Goal: Transaction & Acquisition: Download file/media

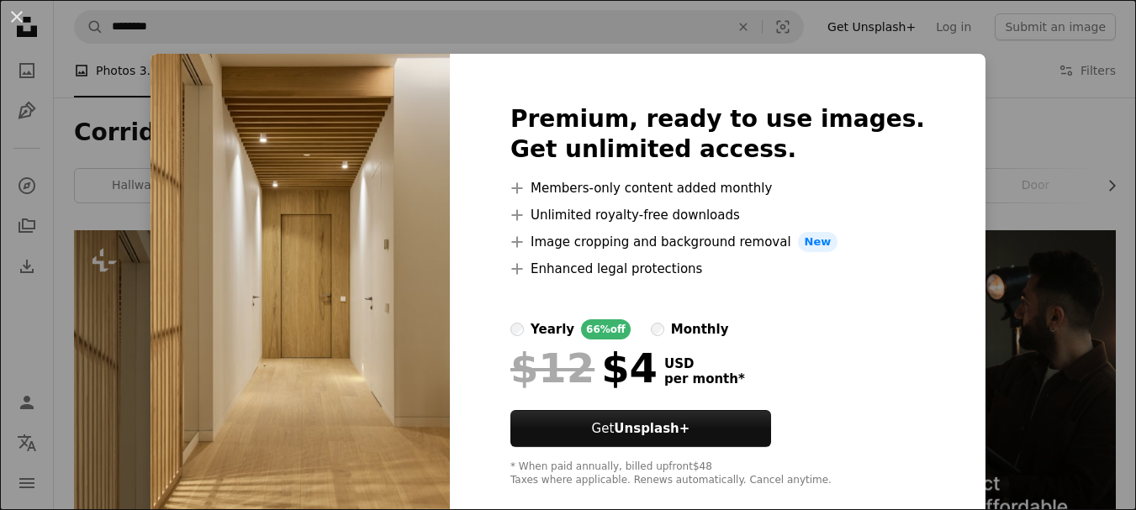
scroll to position [252, 0]
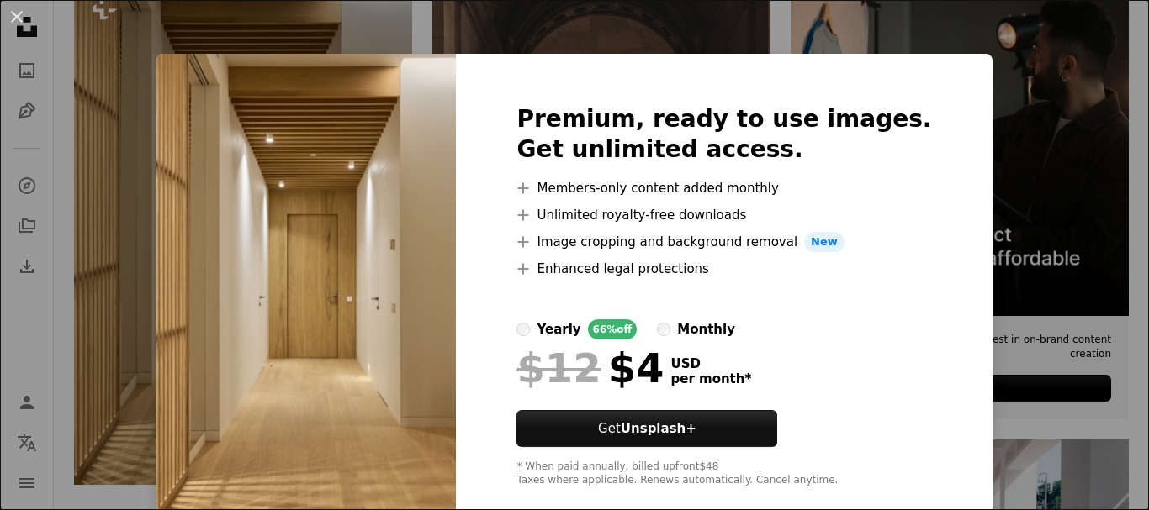
click at [303, 190] on img at bounding box center [305, 296] width 299 height 484
click at [502, 30] on div "An X shape Premium, ready to use images. Get unlimited access. A plus sign Memb…" at bounding box center [574, 255] width 1149 height 510
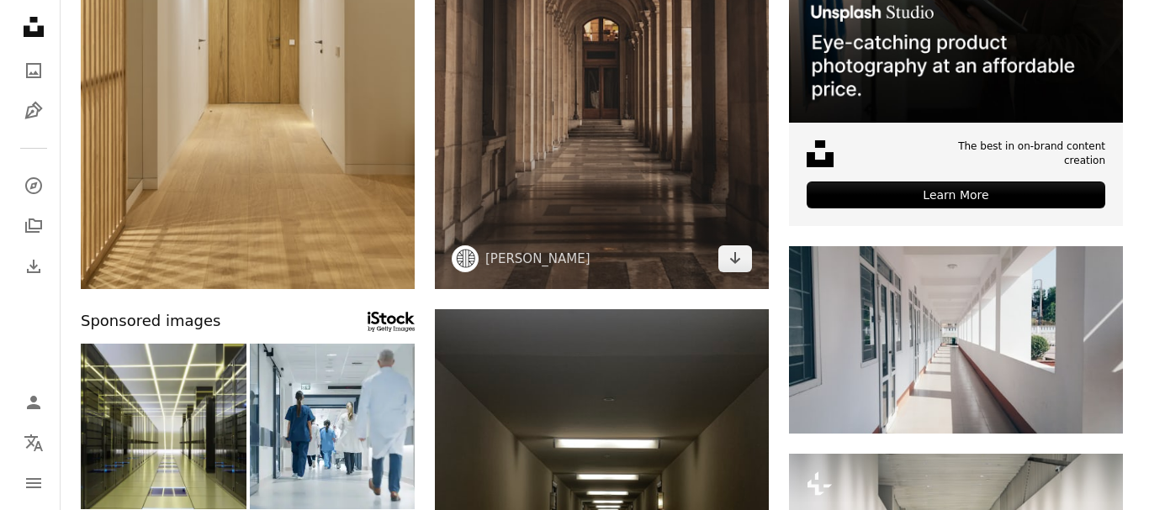
scroll to position [757, 0]
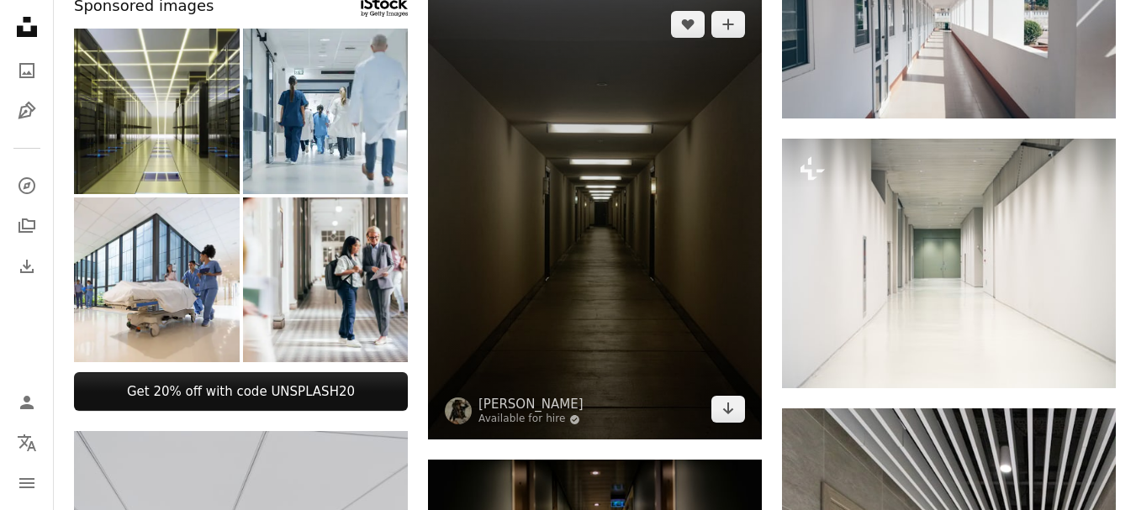
click at [580, 234] on img at bounding box center [595, 217] width 334 height 446
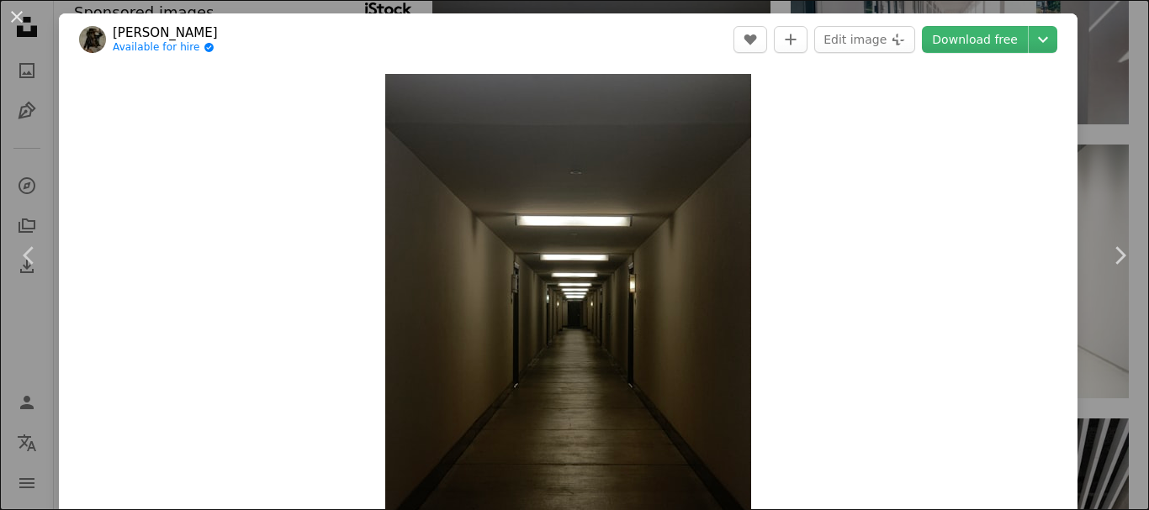
click at [1081, 24] on div "An X shape Chevron left Chevron right [PERSON_NAME] Available for hire A checkm…" at bounding box center [574, 255] width 1149 height 510
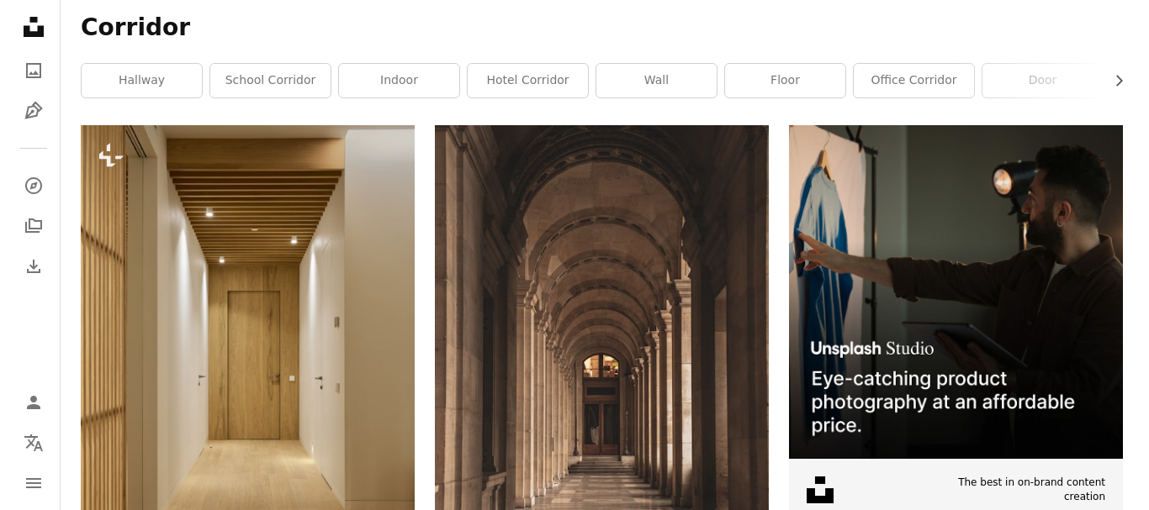
scroll to position [84, 0]
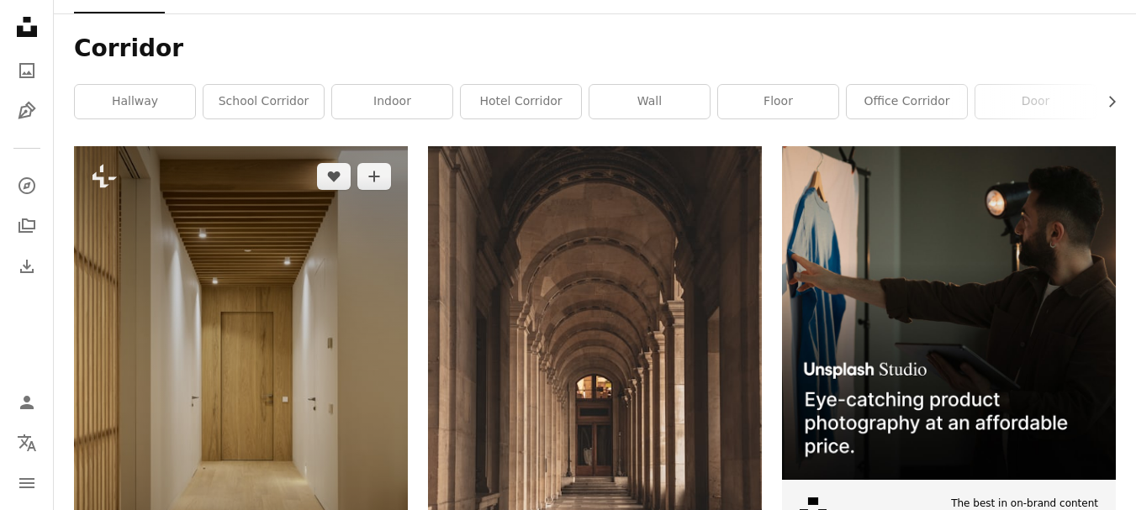
click at [286, 305] on img at bounding box center [241, 396] width 334 height 501
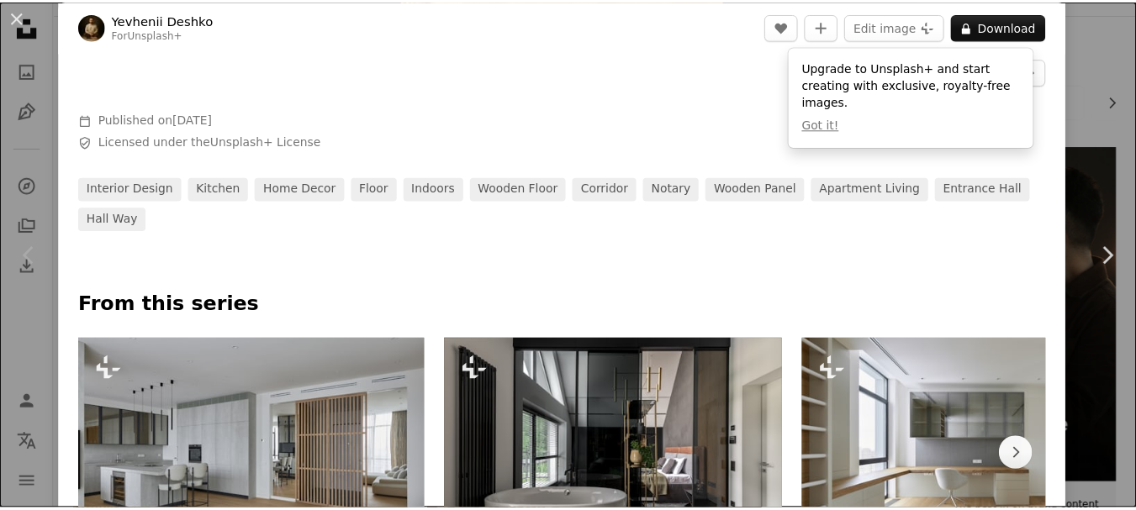
scroll to position [505, 0]
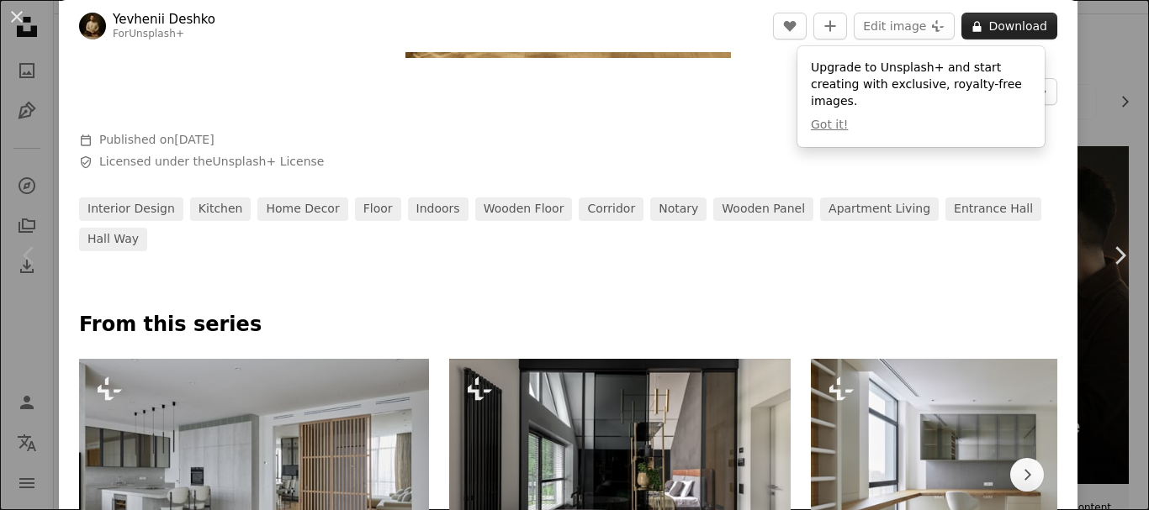
click at [1005, 26] on button "A lock Download" at bounding box center [1009, 26] width 96 height 27
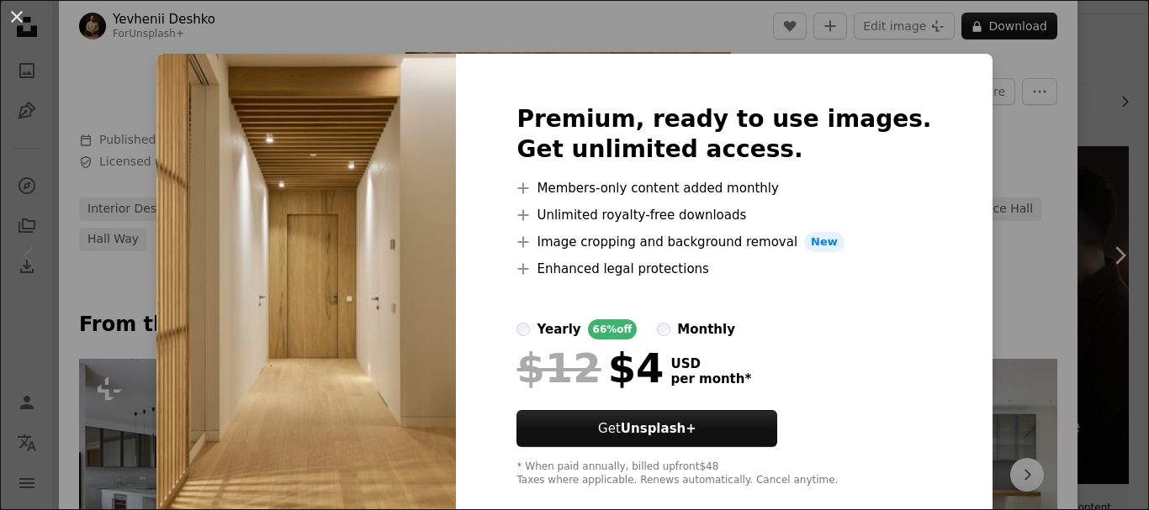
click at [268, 183] on img at bounding box center [305, 296] width 299 height 484
click at [448, 18] on div "An X shape Premium, ready to use images. Get unlimited access. A plus sign Memb…" at bounding box center [574, 255] width 1149 height 510
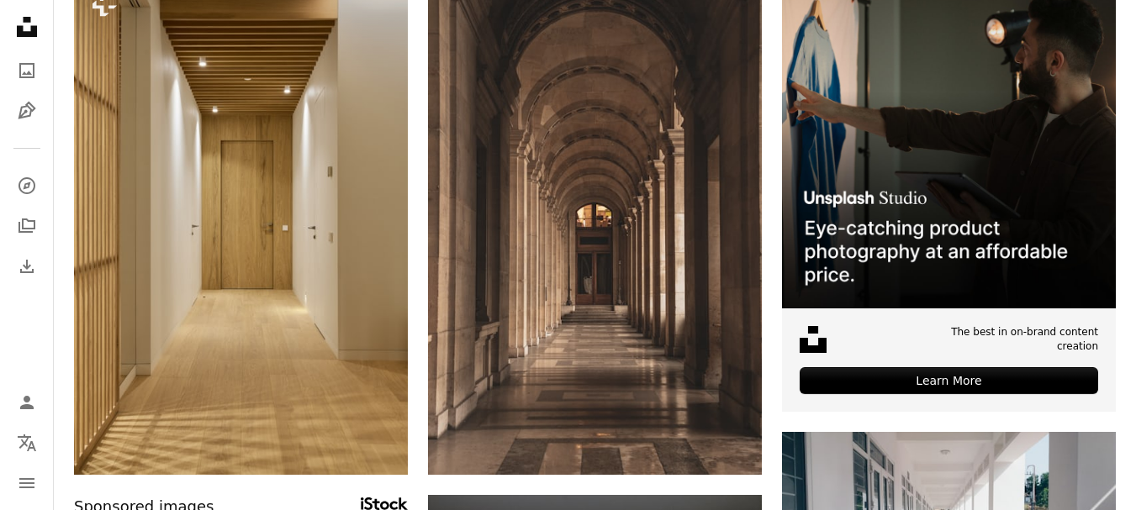
scroll to position [589, 0]
